Goal: Navigation & Orientation: Find specific page/section

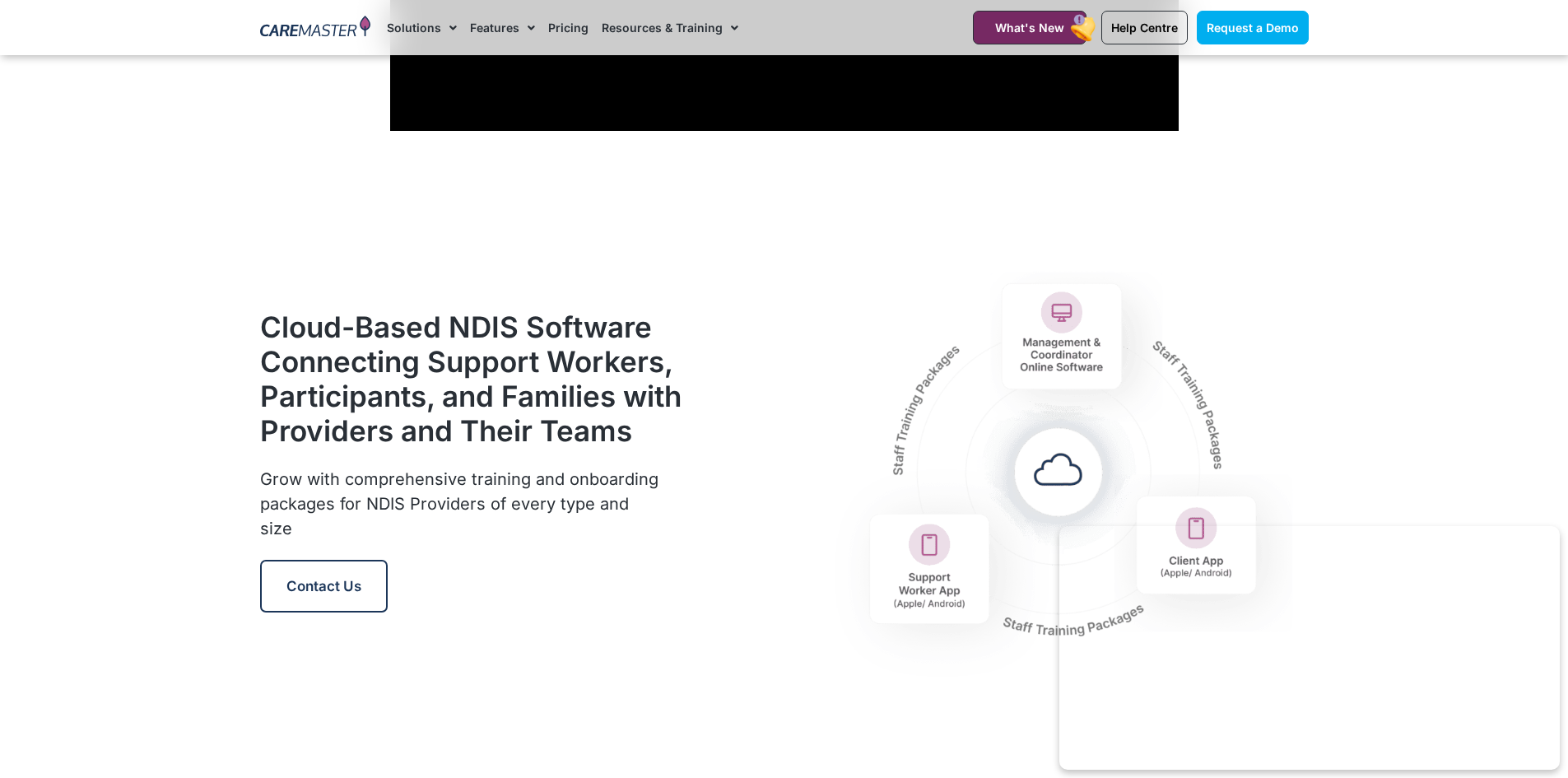
scroll to position [1811, 0]
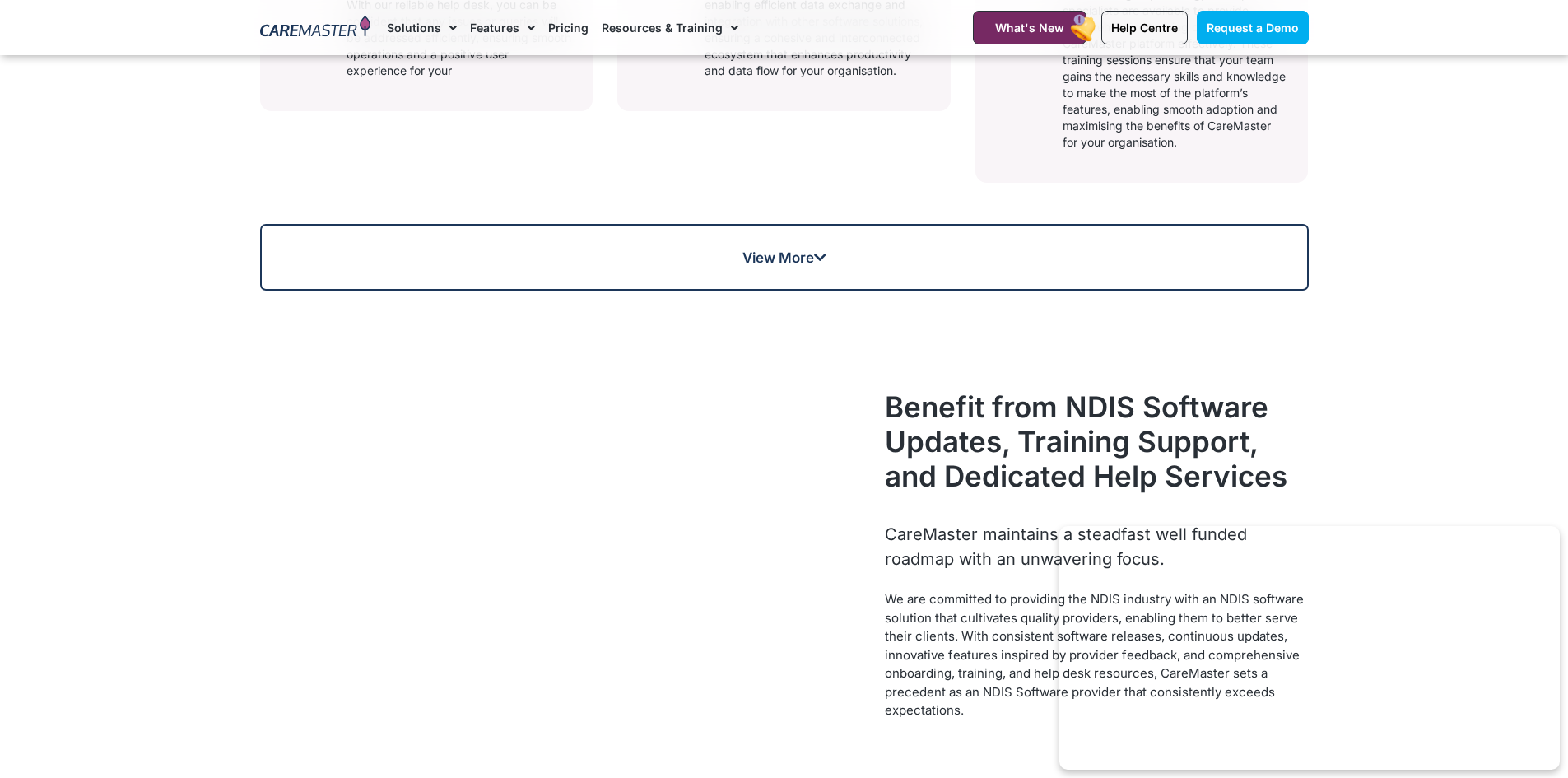
scroll to position [1729, 0]
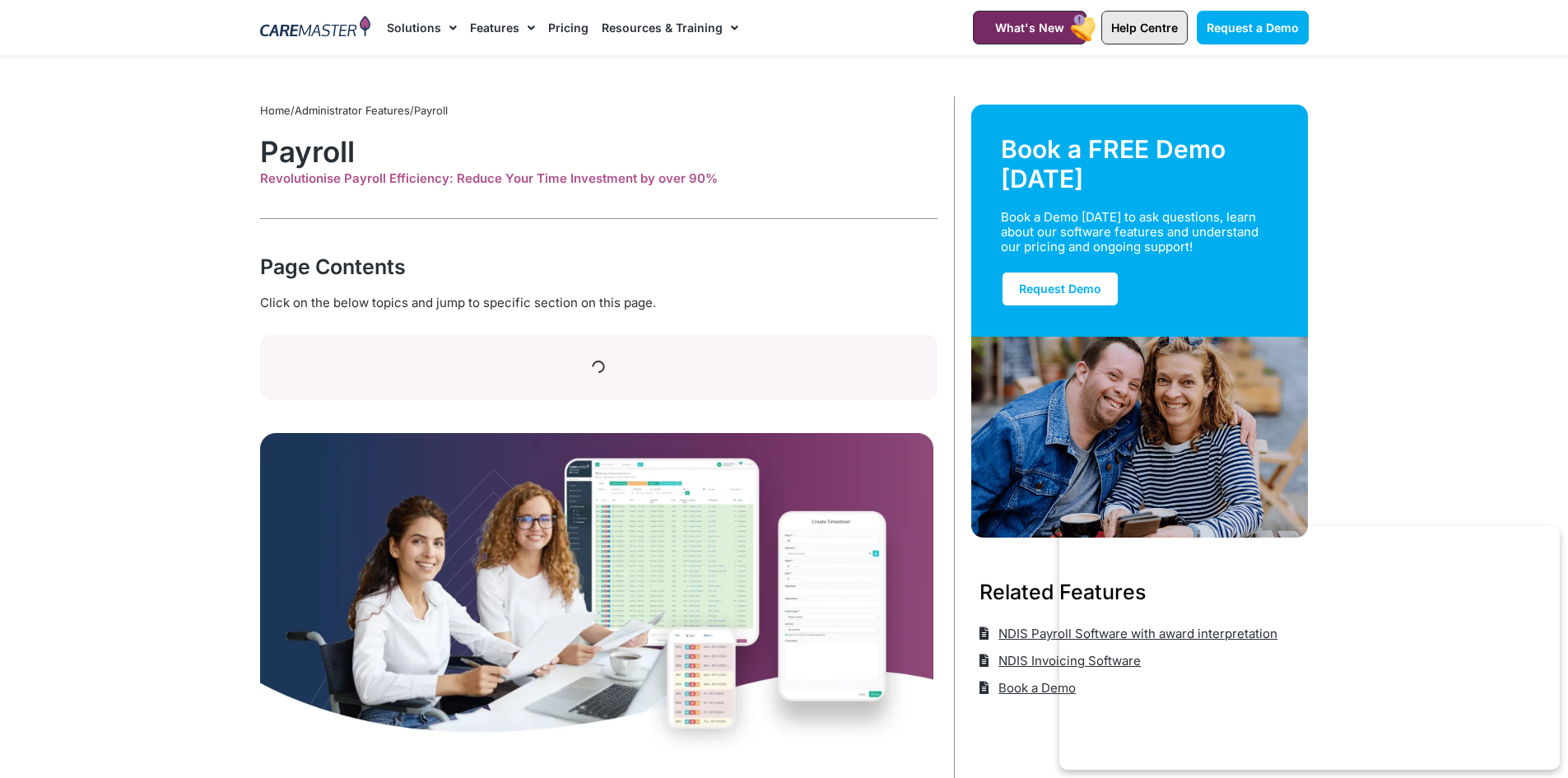
click at [1127, 32] on span "Help Centre" at bounding box center [1145, 27] width 67 height 14
